Goal: Information Seeking & Learning: Learn about a topic

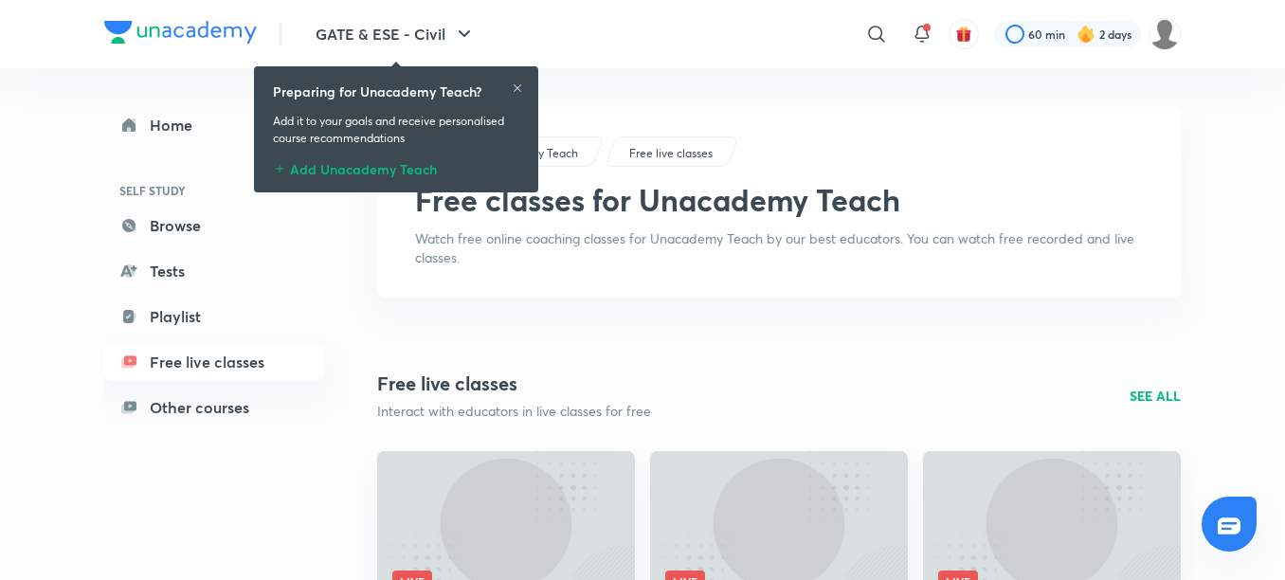
click at [520, 90] on icon at bounding box center [518, 88] width 8 height 8
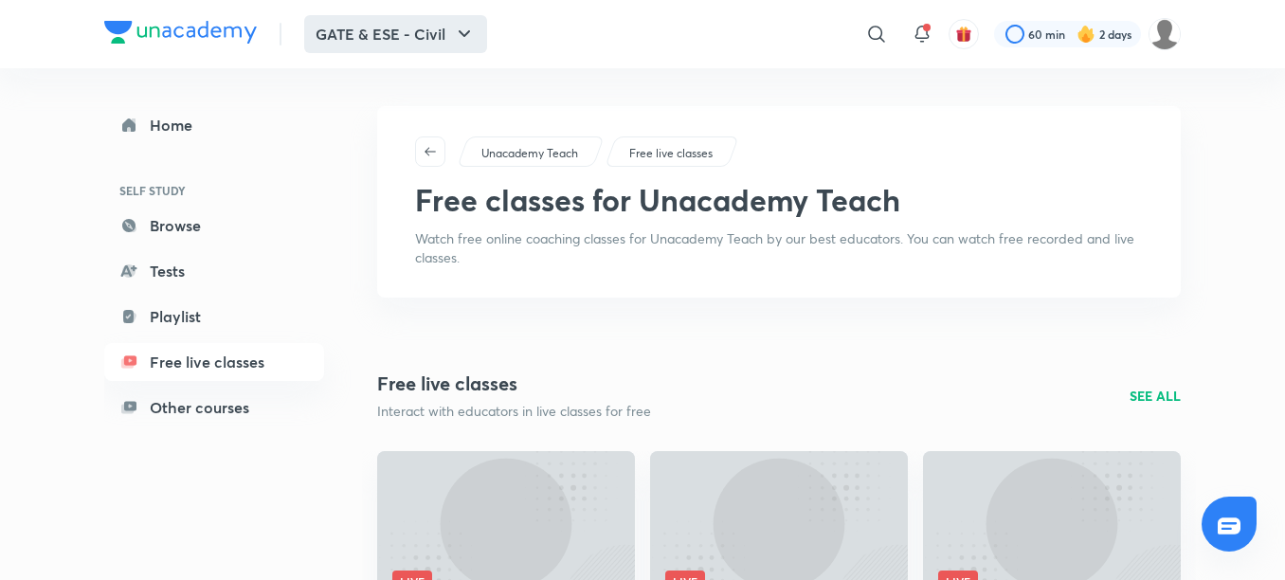
click at [384, 46] on button "GATE & ESE - Civil" at bounding box center [395, 34] width 183 height 38
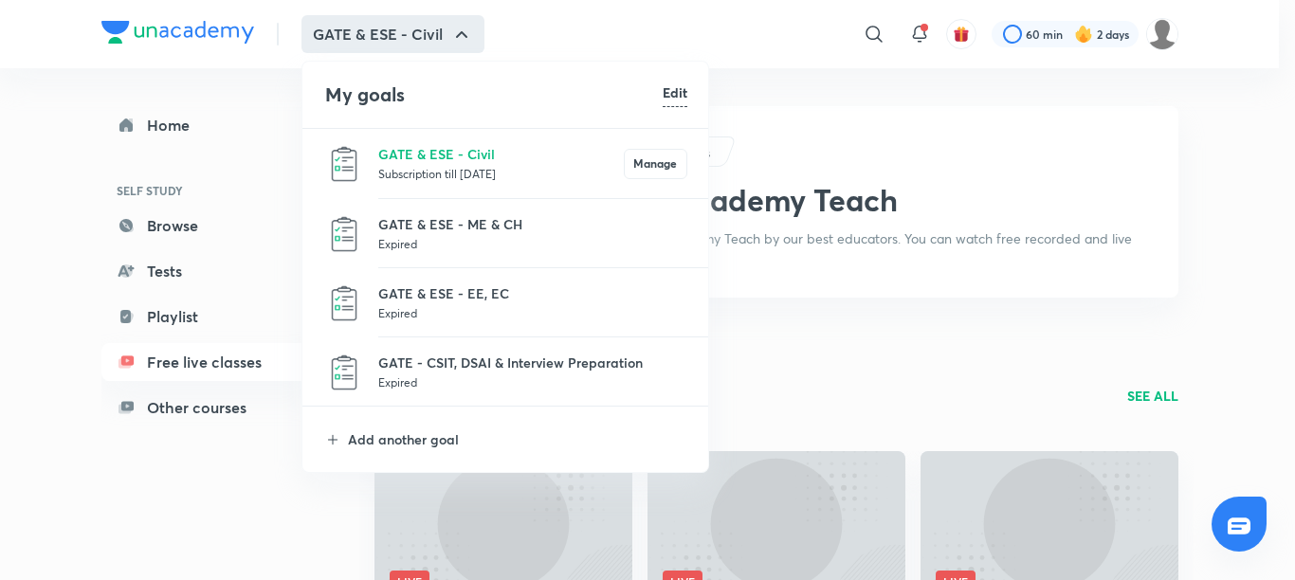
click at [423, 169] on p "Subscription till 22 Mar 2026" at bounding box center [501, 173] width 246 height 19
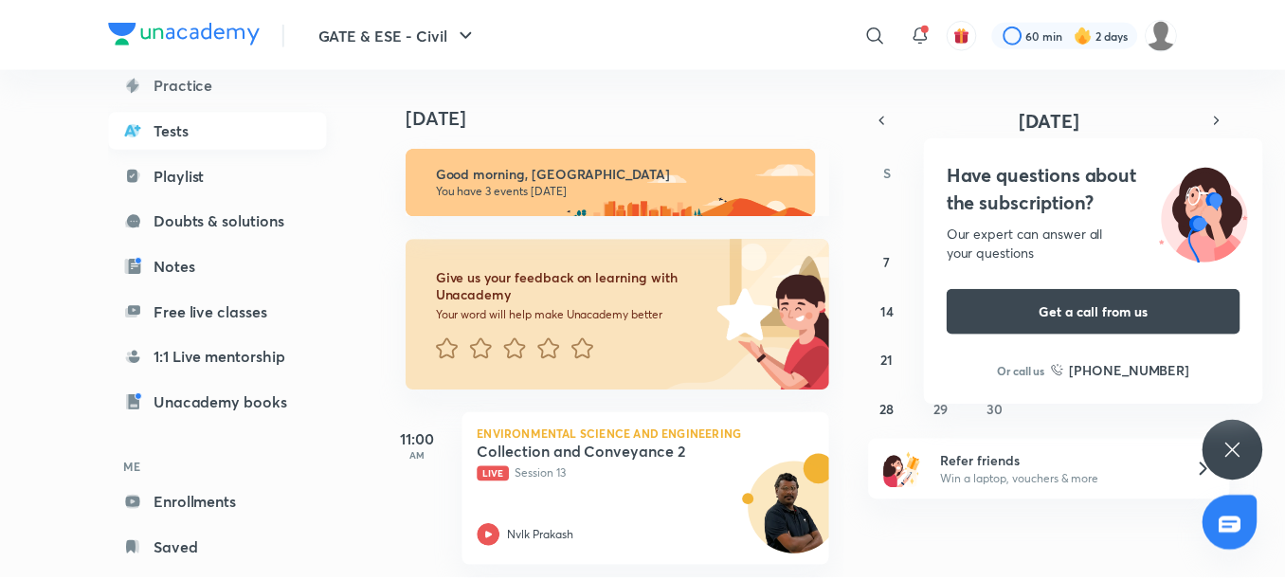
scroll to position [190, 0]
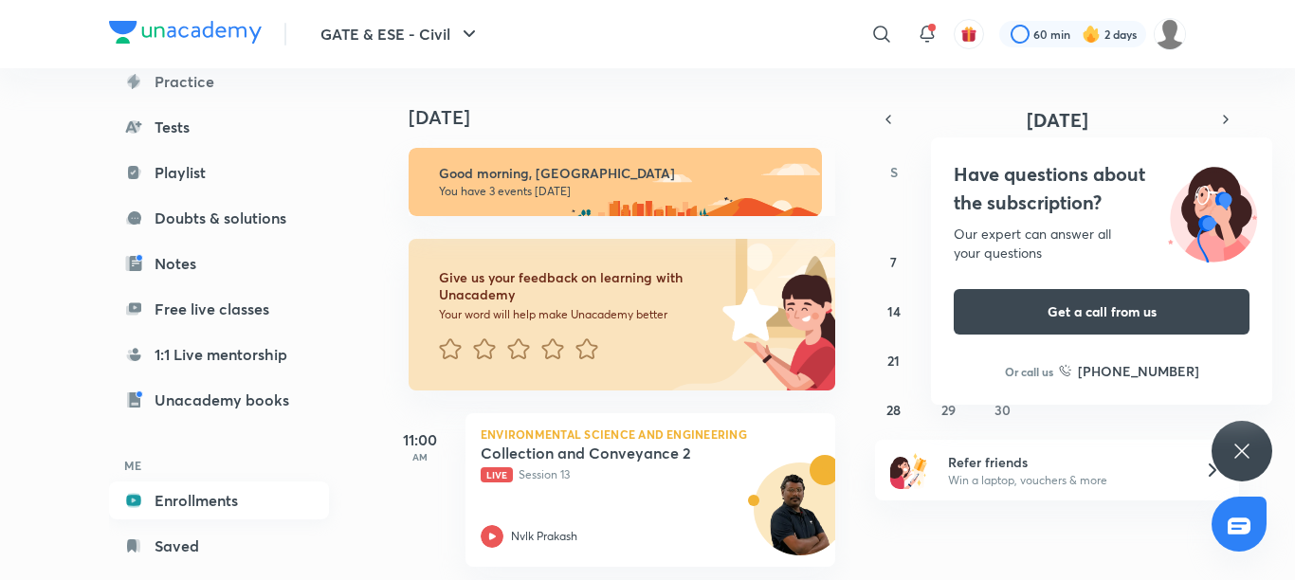
click at [198, 496] on link "Enrollments" at bounding box center [219, 501] width 220 height 38
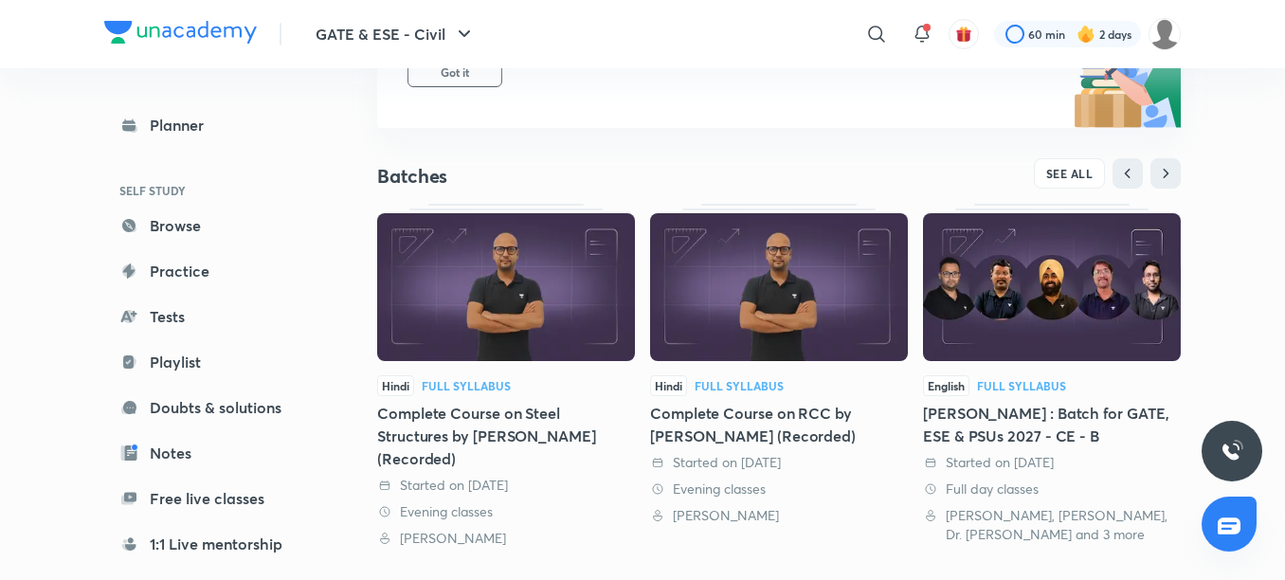
scroll to position [379, 0]
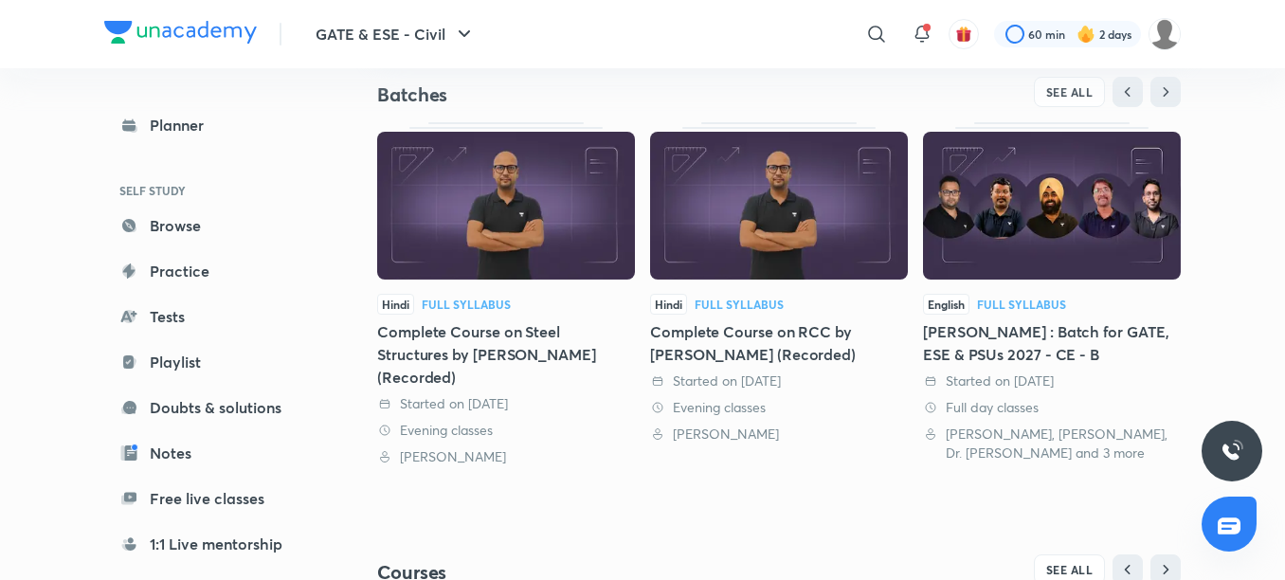
click at [836, 372] on div "Started on [DATE]" at bounding box center [779, 381] width 258 height 19
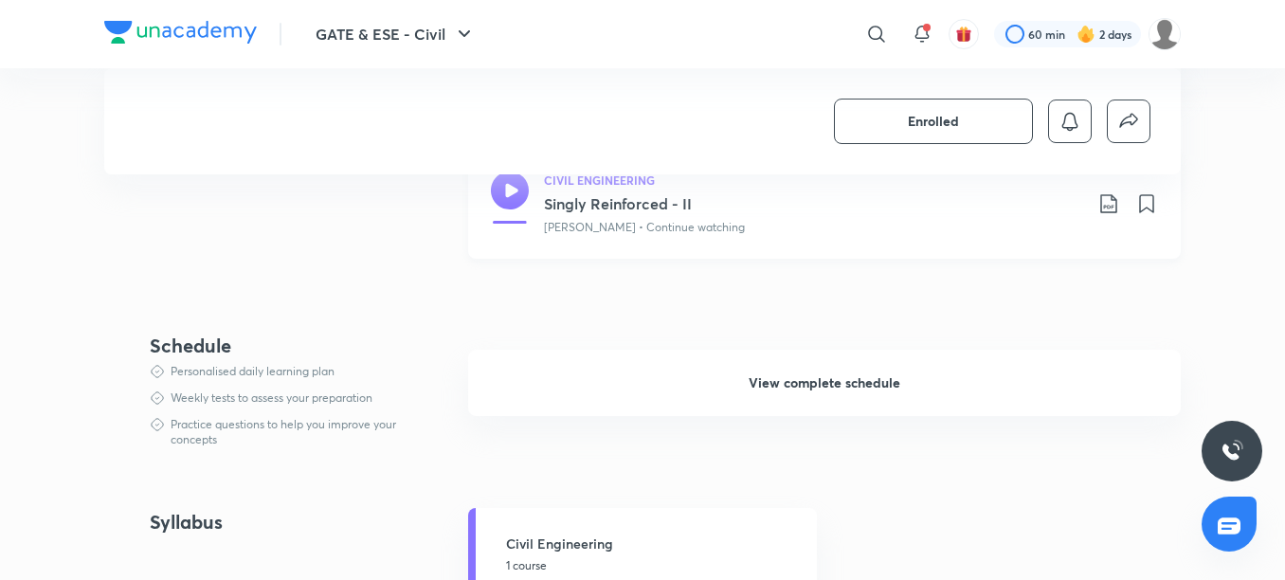
scroll to position [474, 0]
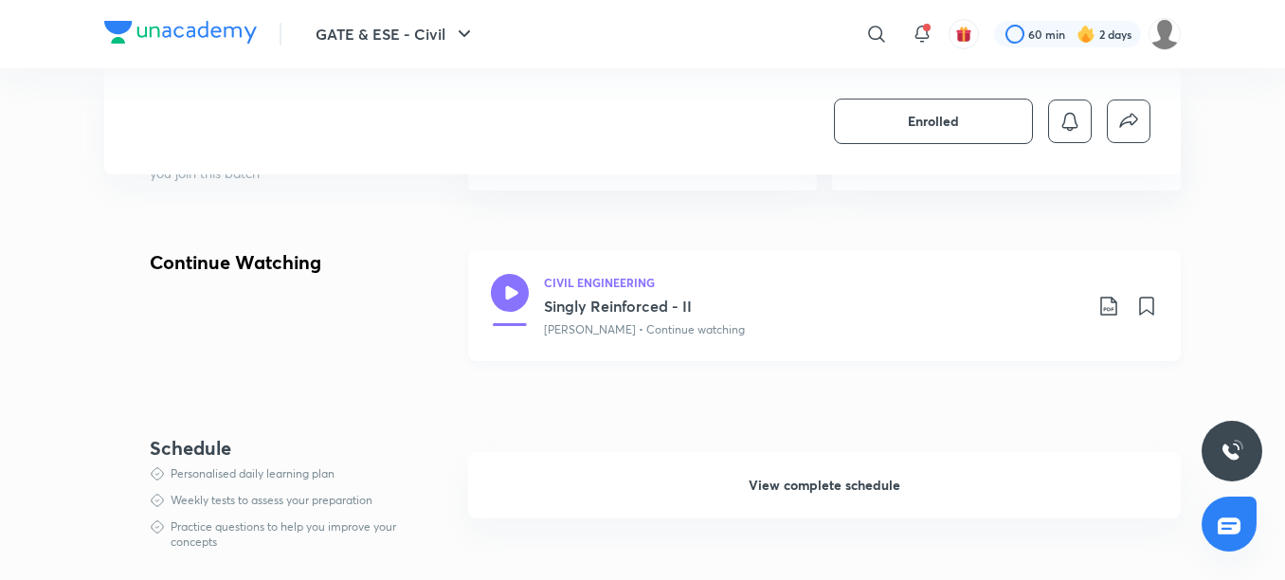
click at [708, 301] on h3 "Singly Reinforced - II" at bounding box center [813, 306] width 538 height 23
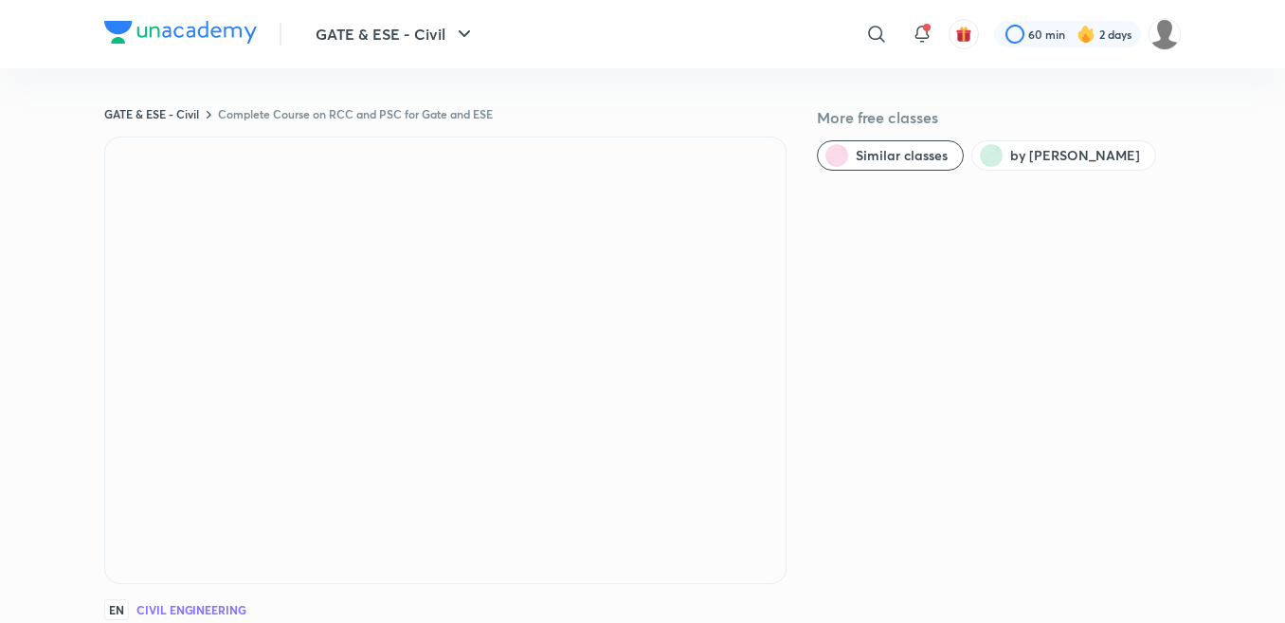
scroll to position [379, 0]
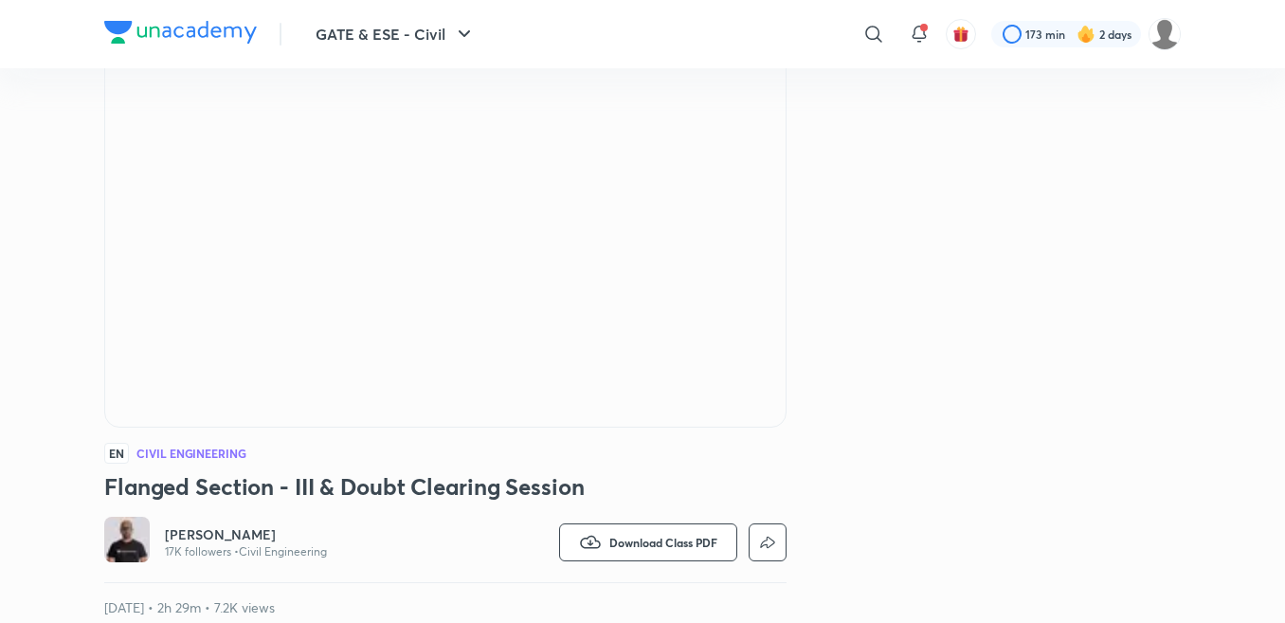
scroll to position [190, 0]
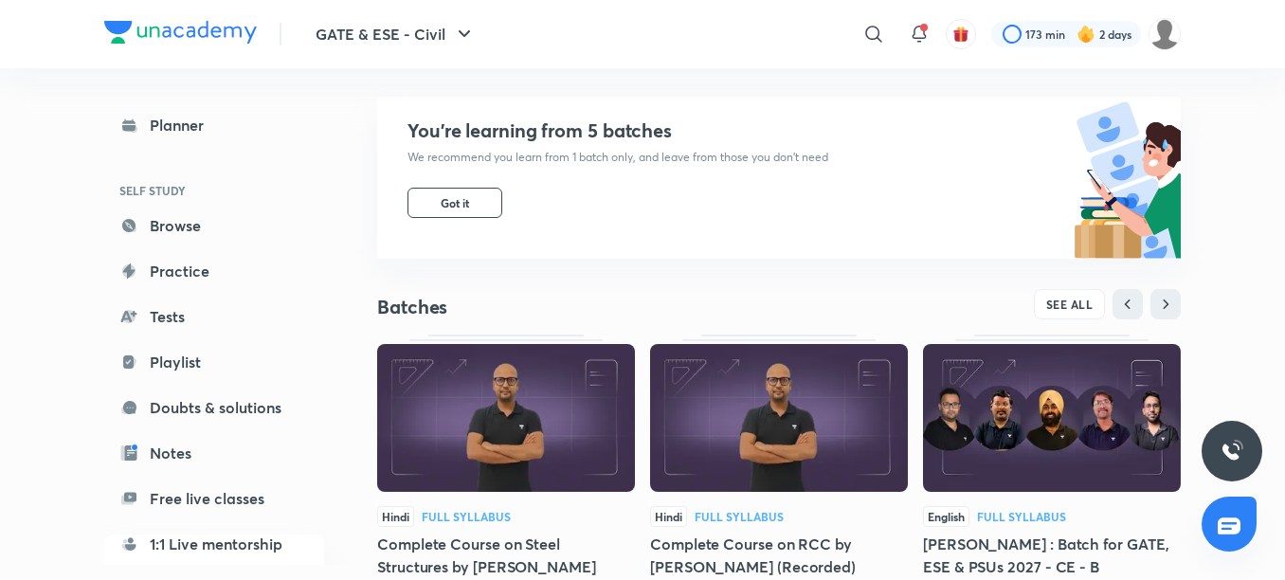
scroll to position [190, 0]
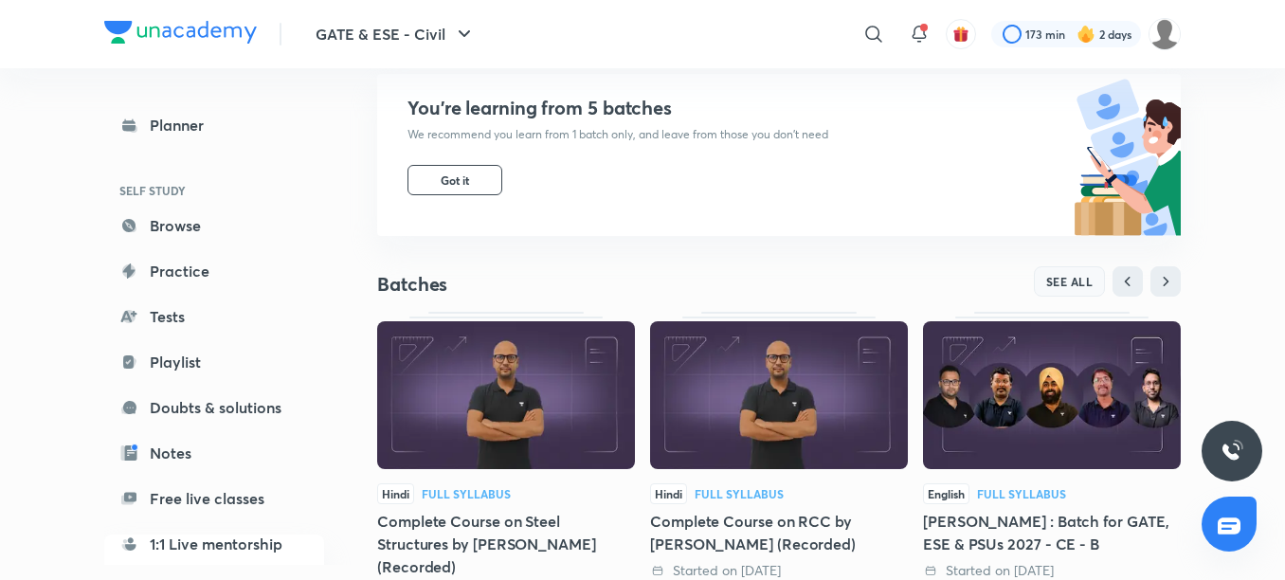
click at [1077, 275] on span "SEE ALL" at bounding box center [1070, 281] width 47 height 13
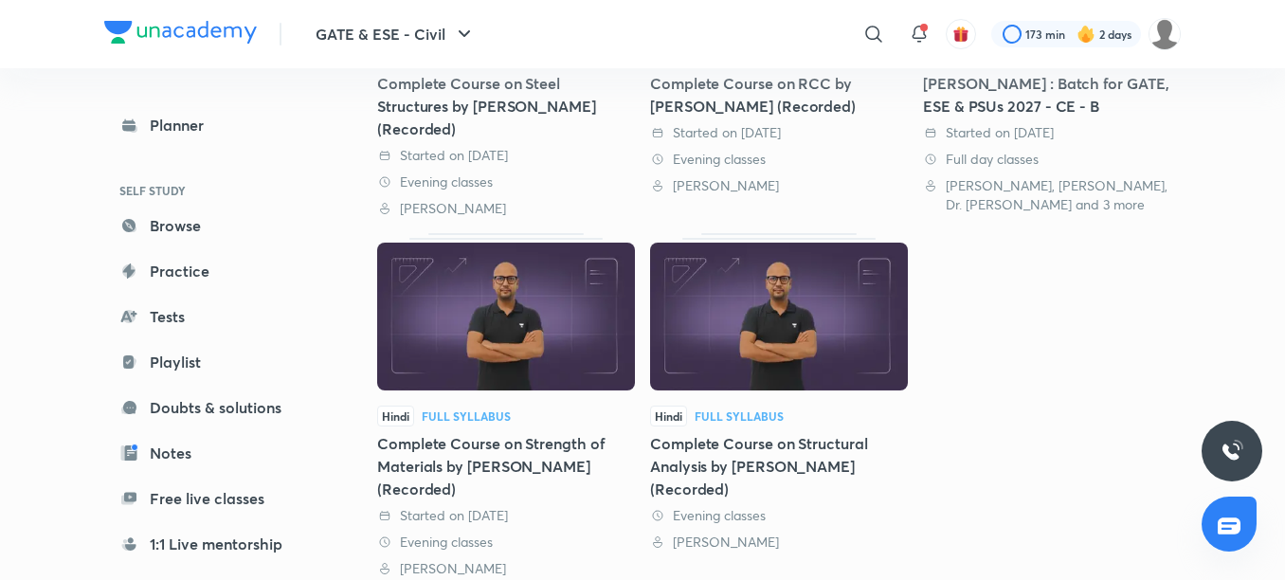
scroll to position [396, 0]
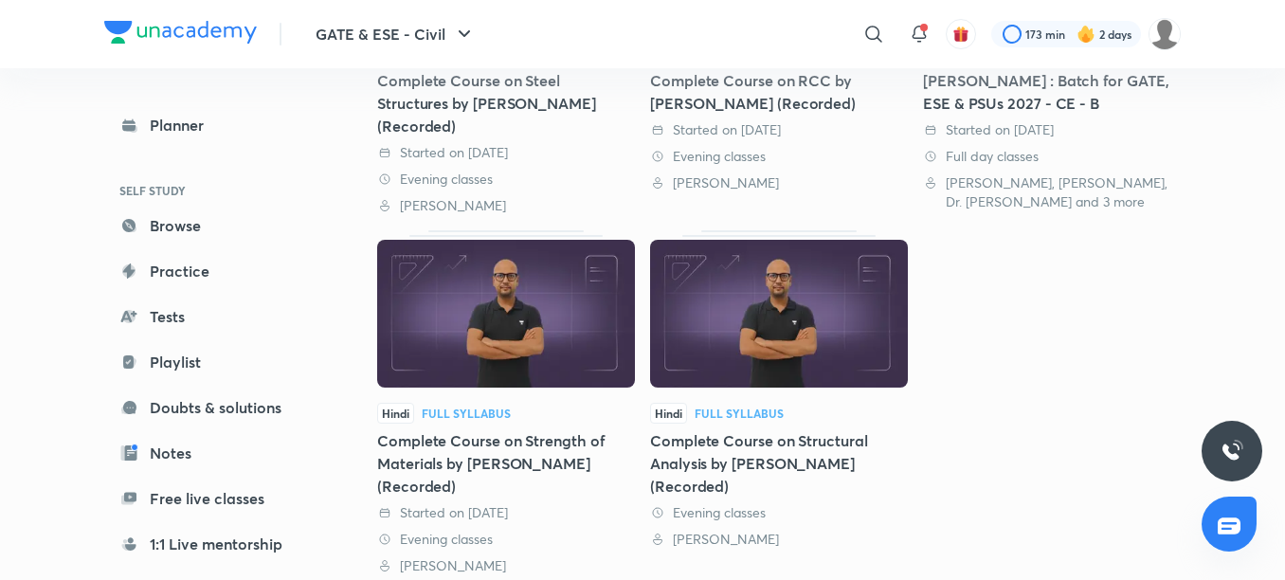
click at [855, 451] on div "Complete Course on Structural Analysis by [PERSON_NAME] (Recorded)" at bounding box center [779, 463] width 258 height 68
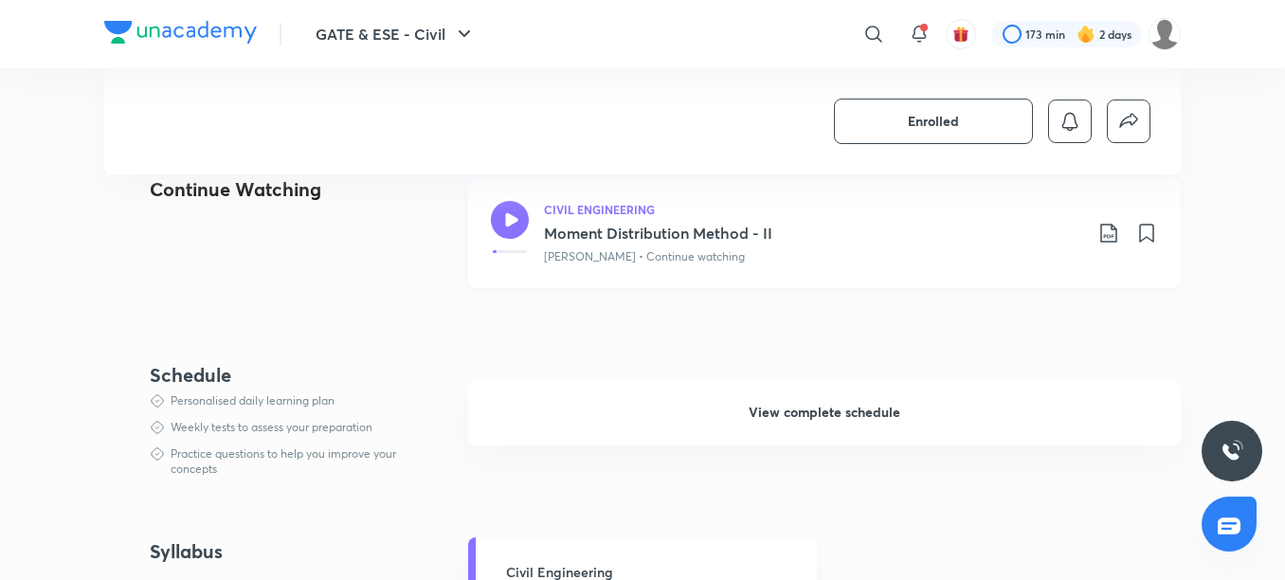
scroll to position [758, 0]
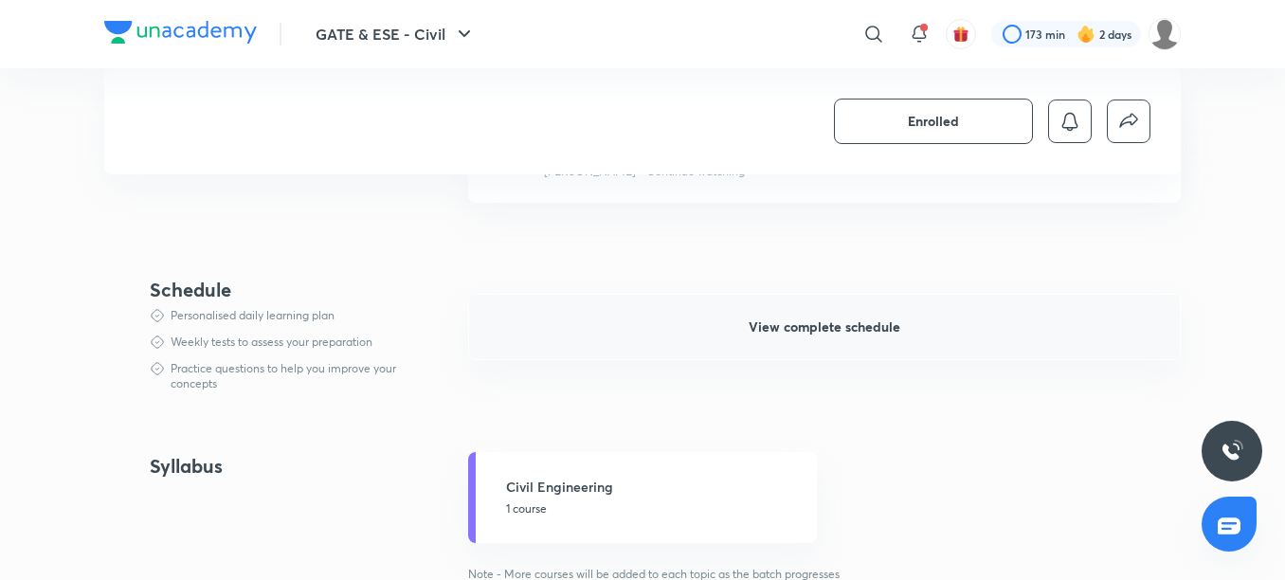
click at [776, 327] on span "View complete schedule" at bounding box center [825, 327] width 152 height 19
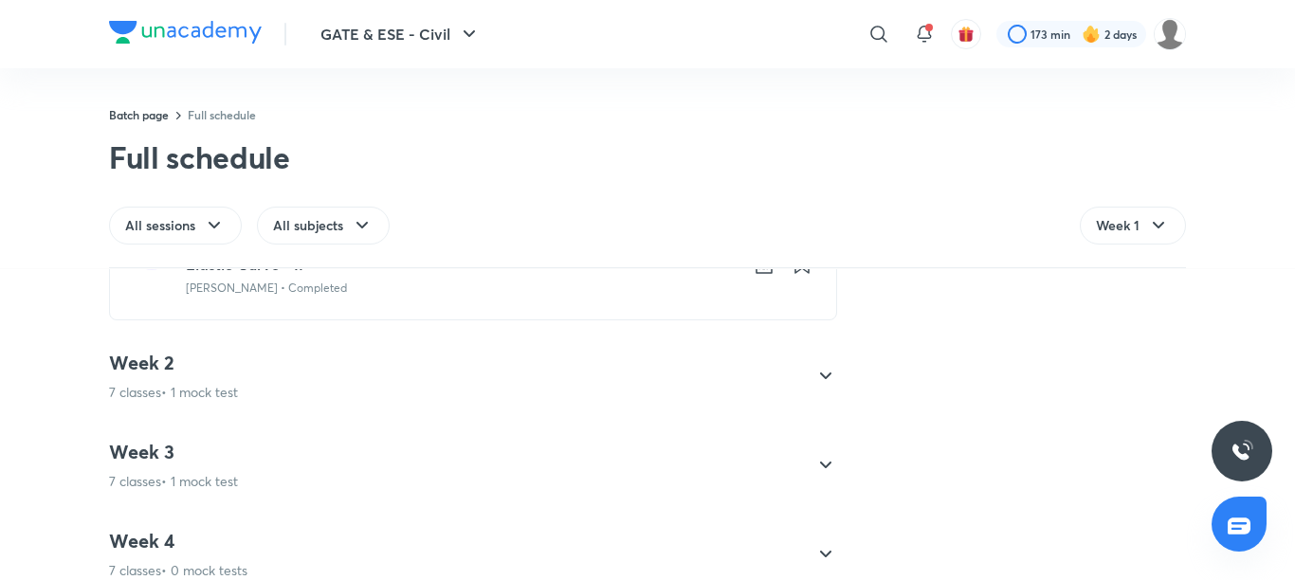
scroll to position [945, 0]
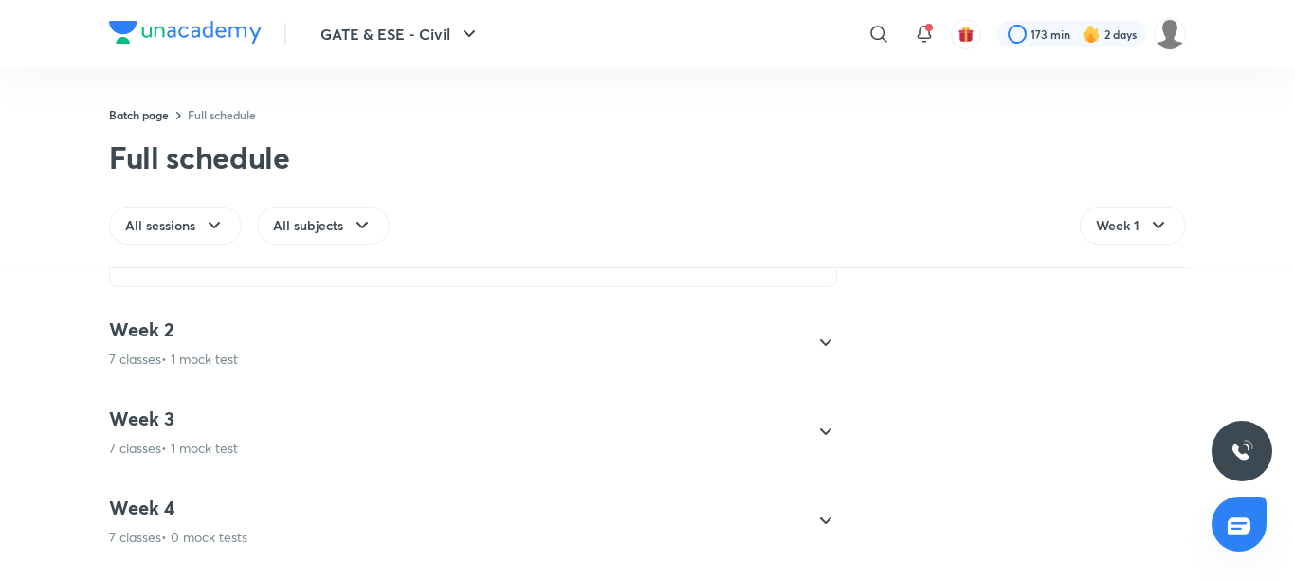
click at [817, 346] on icon at bounding box center [825, 343] width 23 height 23
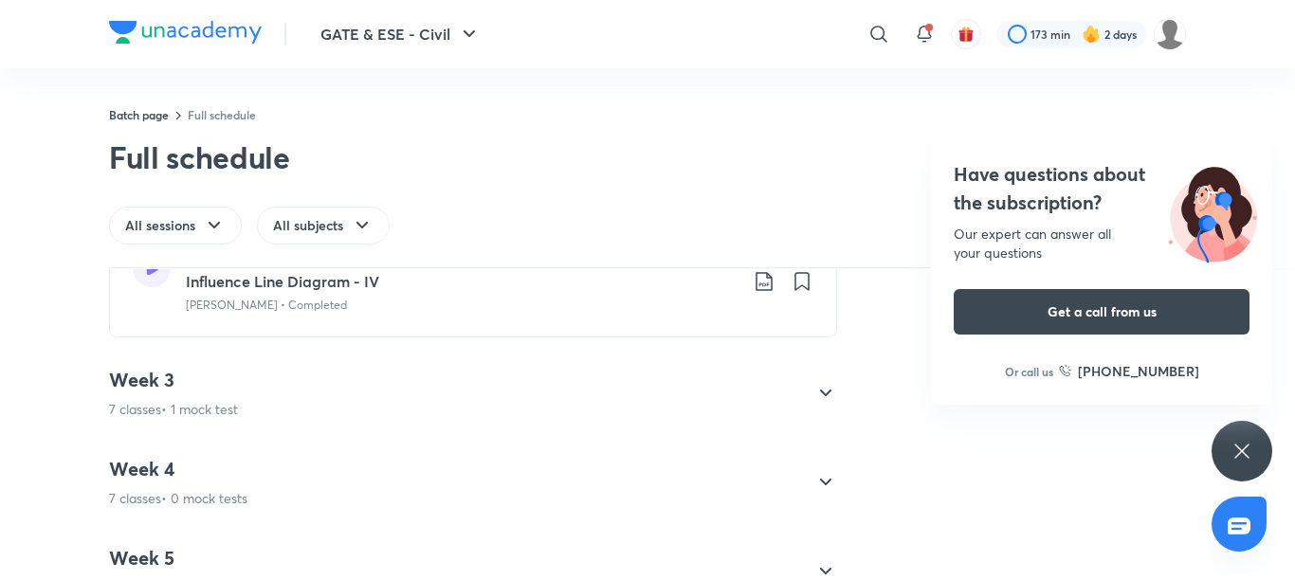
scroll to position [1327, 0]
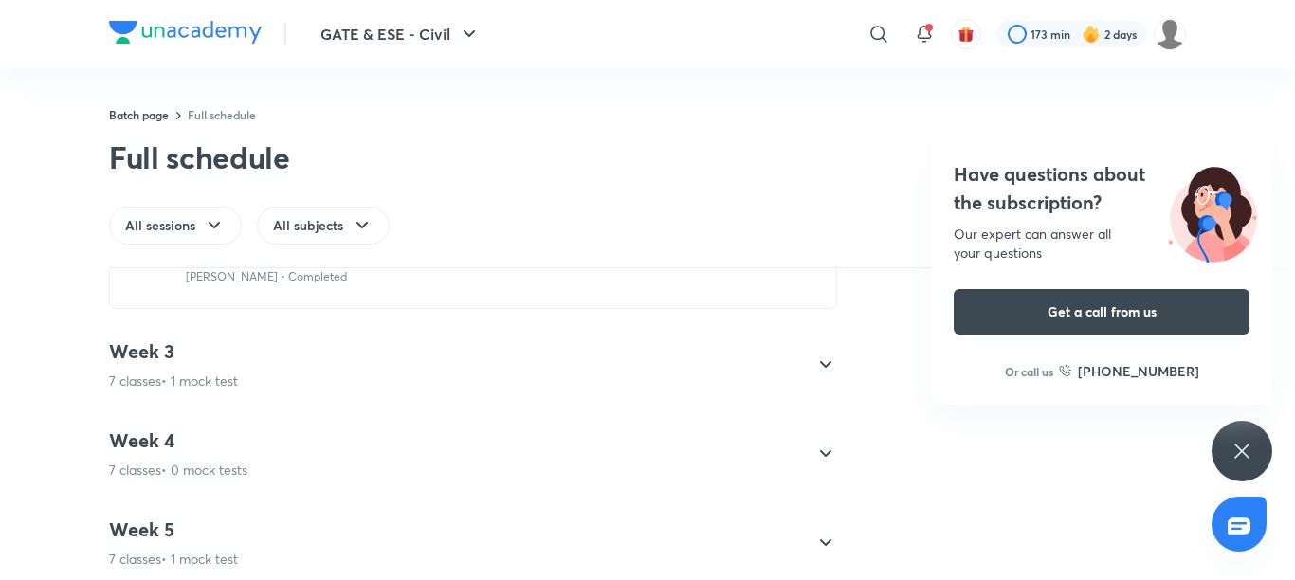
click at [821, 359] on icon at bounding box center [825, 365] width 23 height 23
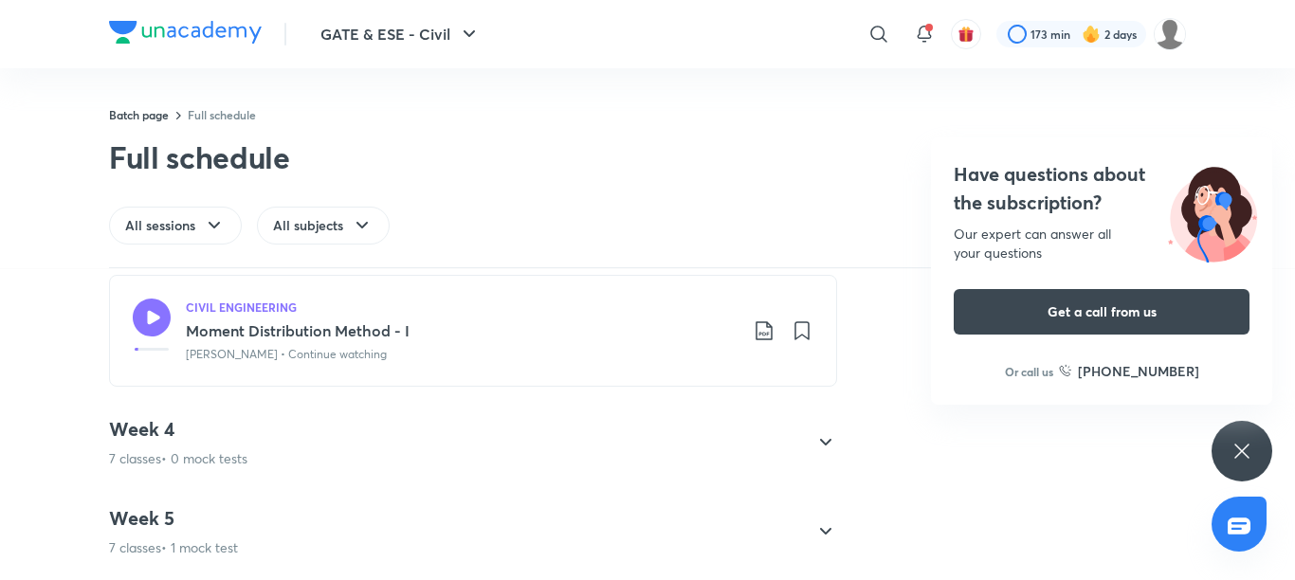
scroll to position [1423, 0]
